Goal: Ask a question: Seek information or help from site administrators or community

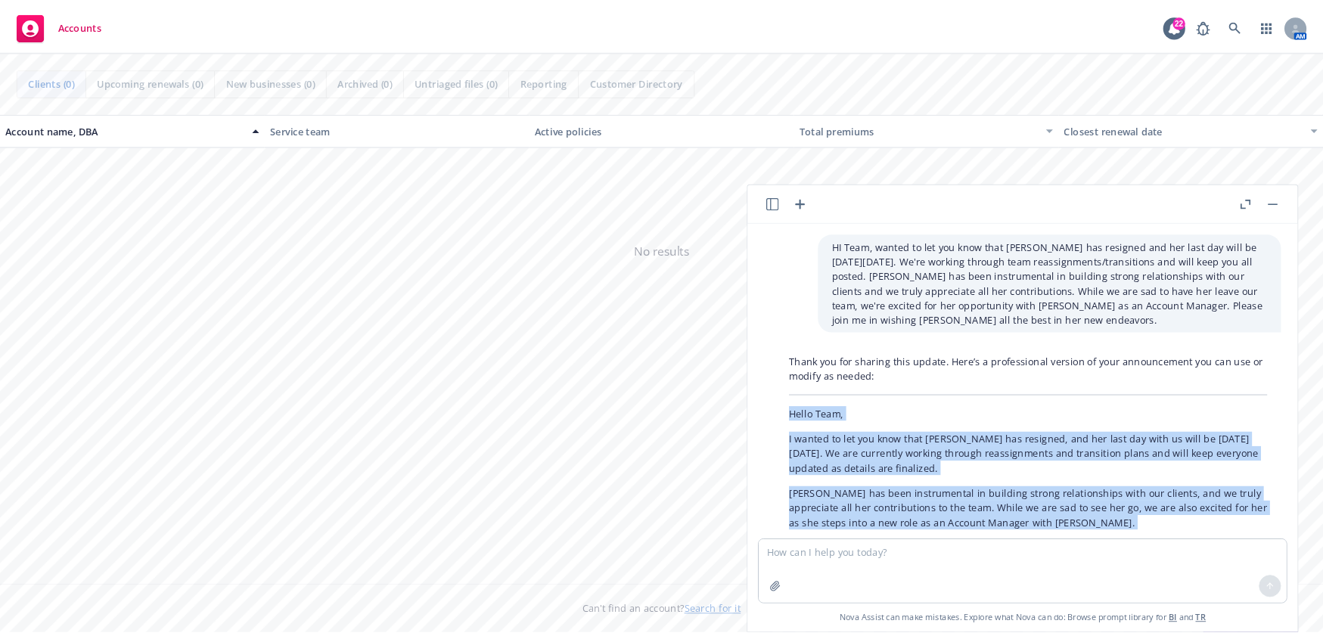
scroll to position [117, 0]
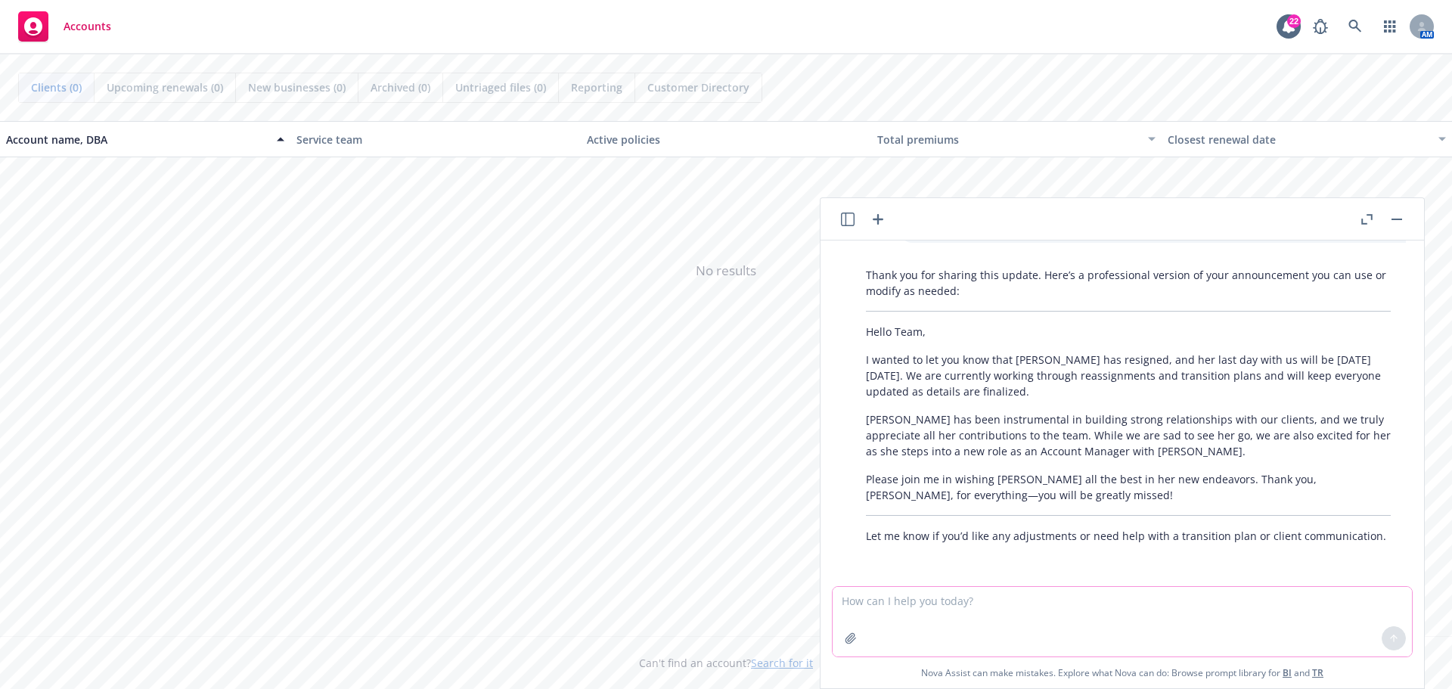
click at [1003, 620] on textarea at bounding box center [1122, 622] width 579 height 70
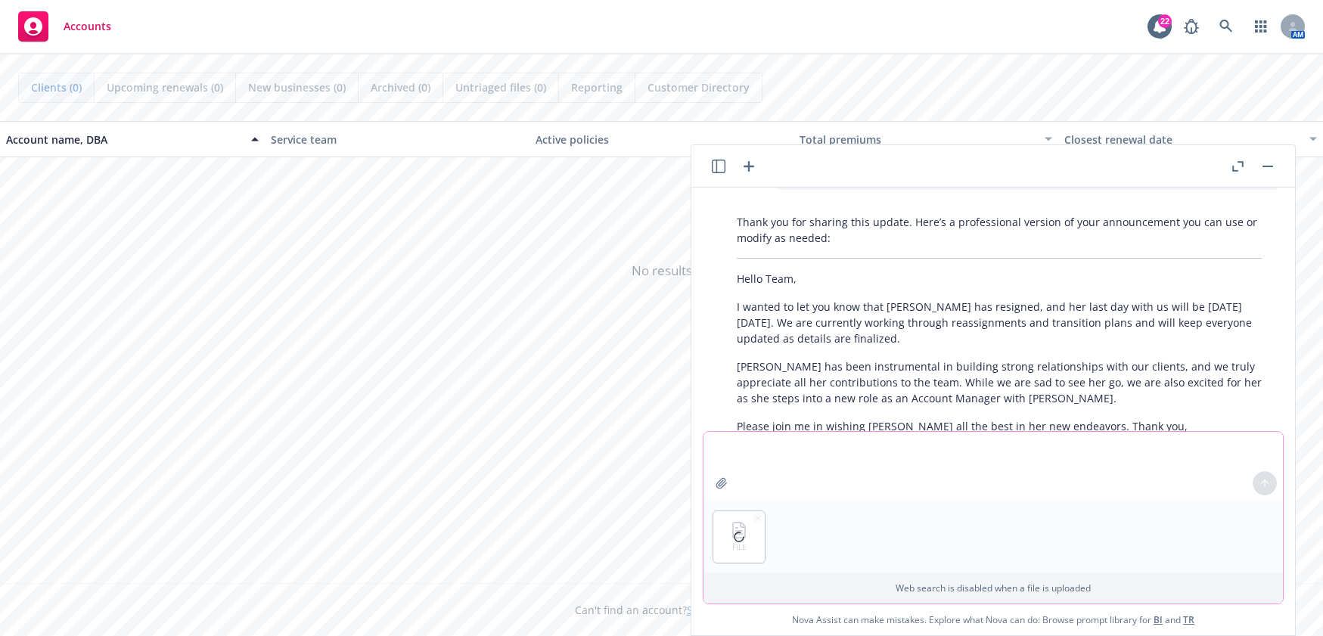
click at [757, 443] on textarea at bounding box center [992, 467] width 579 height 70
drag, startPoint x: 822, startPoint y: 447, endPoint x: 803, endPoint y: 447, distance: 19.7
click at [822, 447] on textarea at bounding box center [992, 467] width 579 height 70
type textarea "give me the total volume of basic life/AD&D for those benefit eligible"
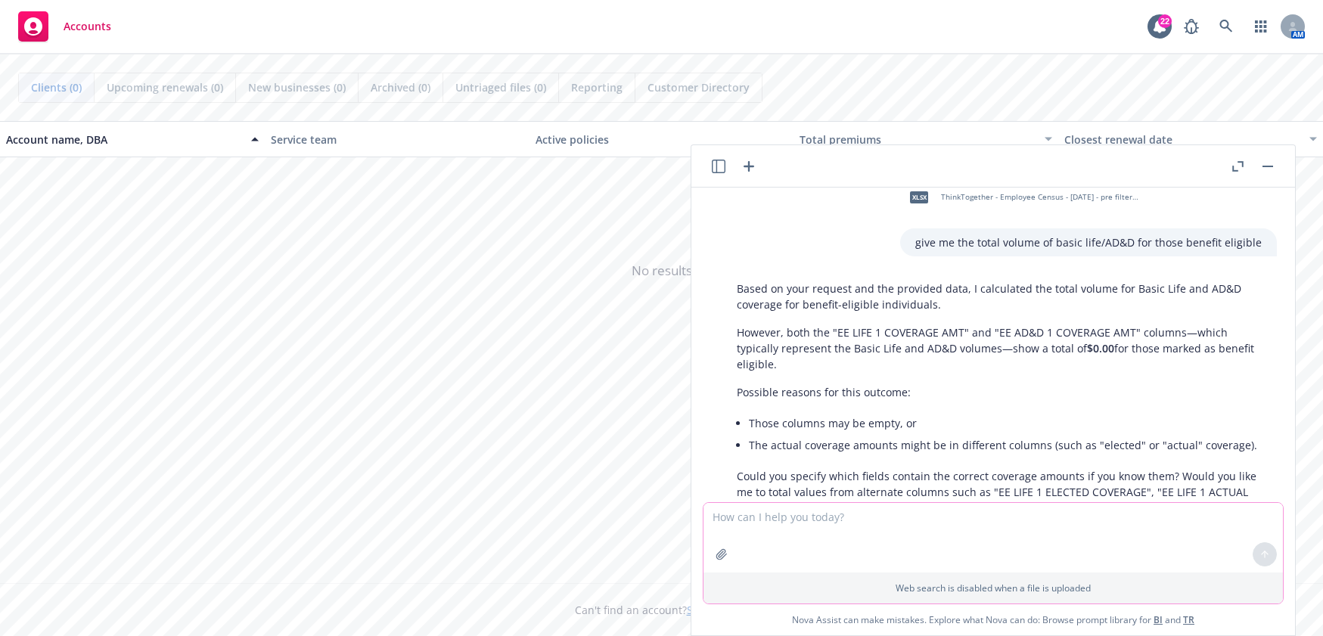
scroll to position [510, 0]
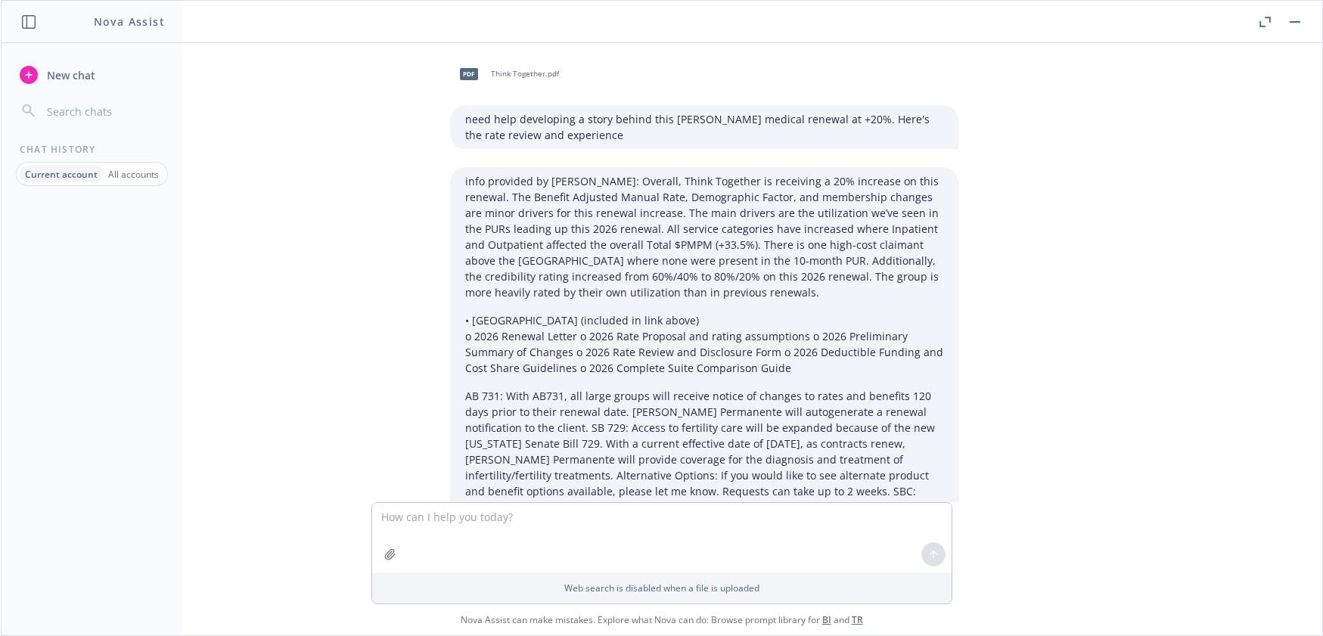
scroll to position [10058, 0]
